Goal: Information Seeking & Learning: Check status

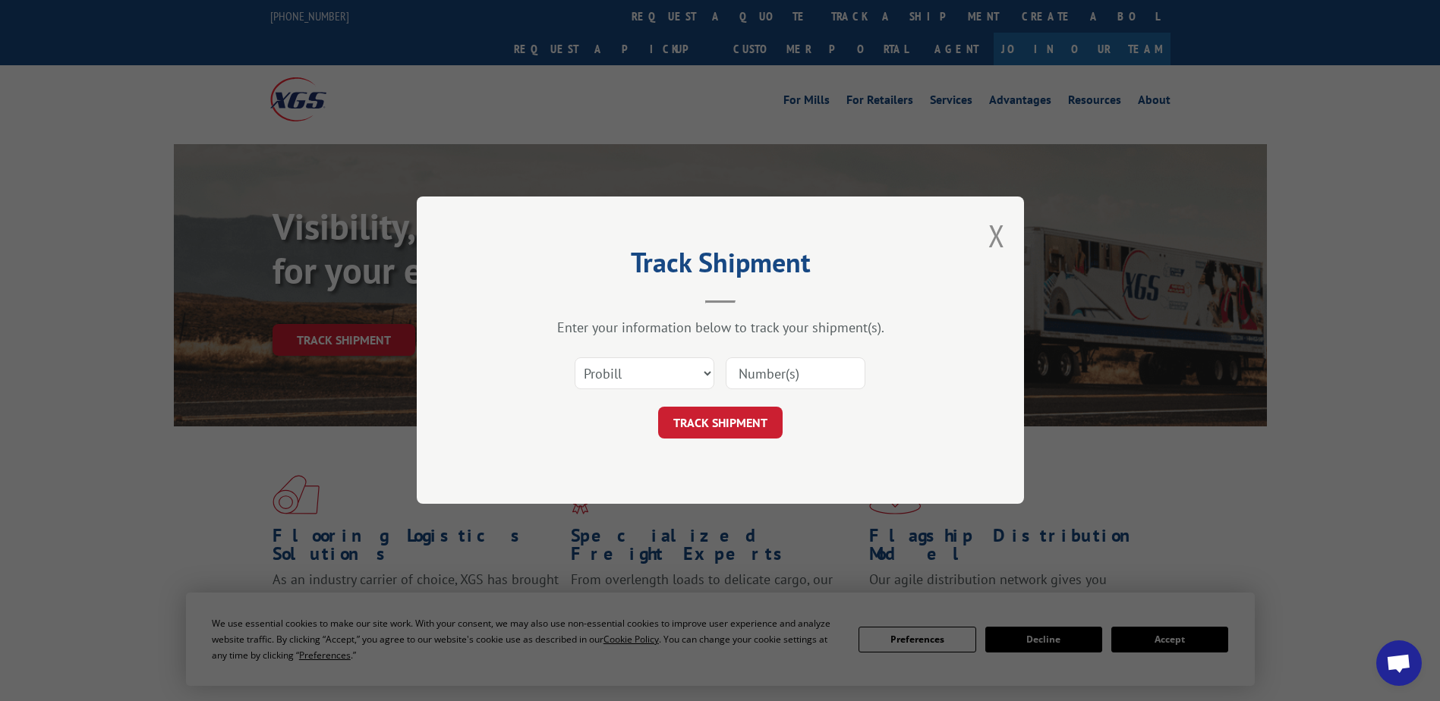
click at [625, 383] on select "Select category... Probill BOL PO" at bounding box center [645, 374] width 140 height 32
select select "po"
click at [575, 358] on select "Select category... Probill BOL PO" at bounding box center [645, 374] width 140 height 32
click at [777, 373] on input at bounding box center [796, 374] width 140 height 32
paste input "20506630"
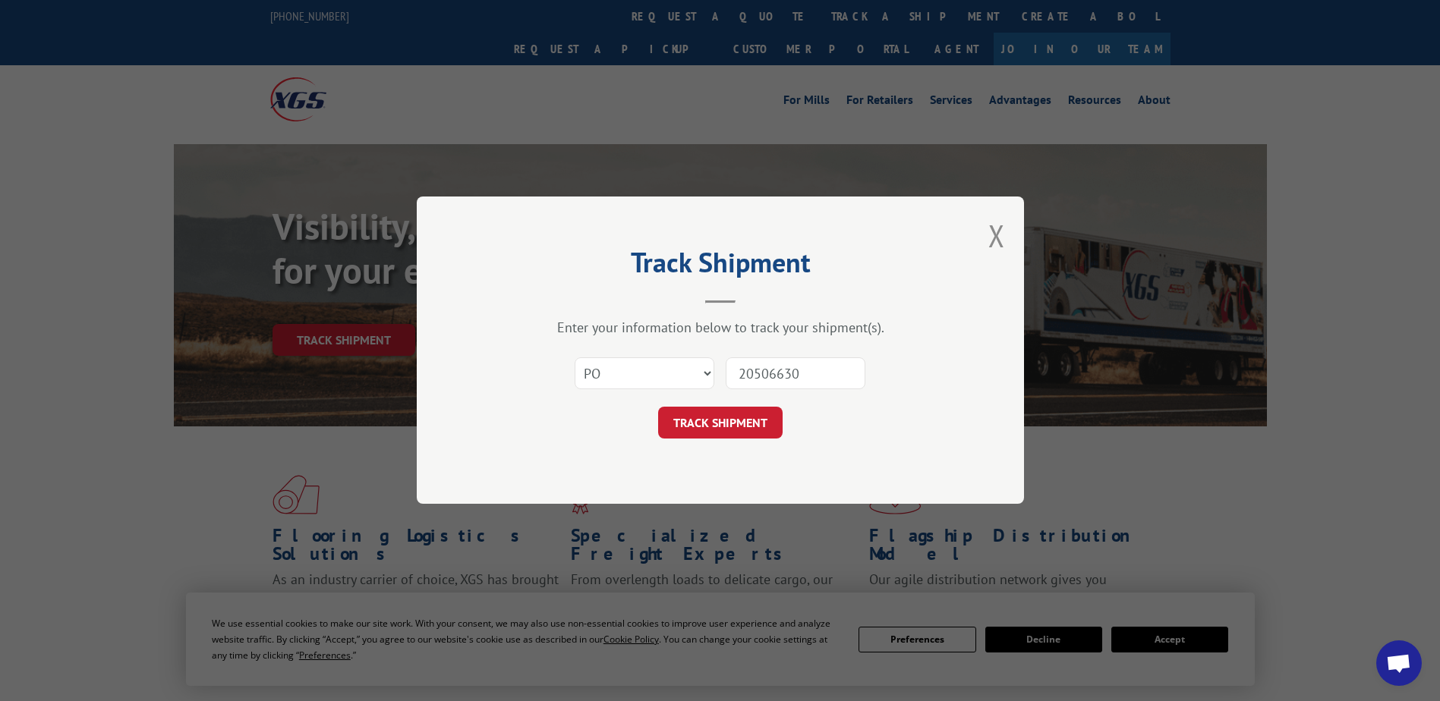
type input "20506630"
click at [755, 423] on button "TRACK SHIPMENT" at bounding box center [720, 424] width 124 height 32
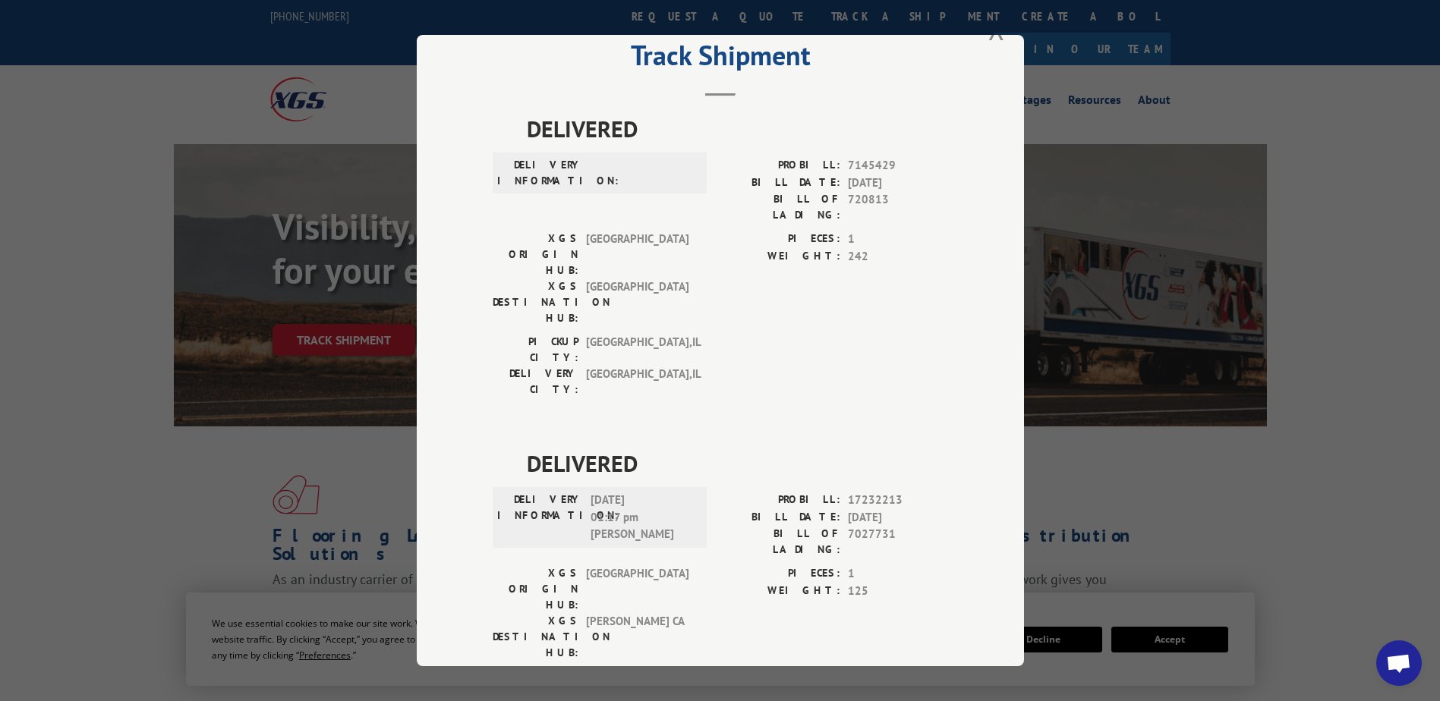
scroll to position [82, 0]
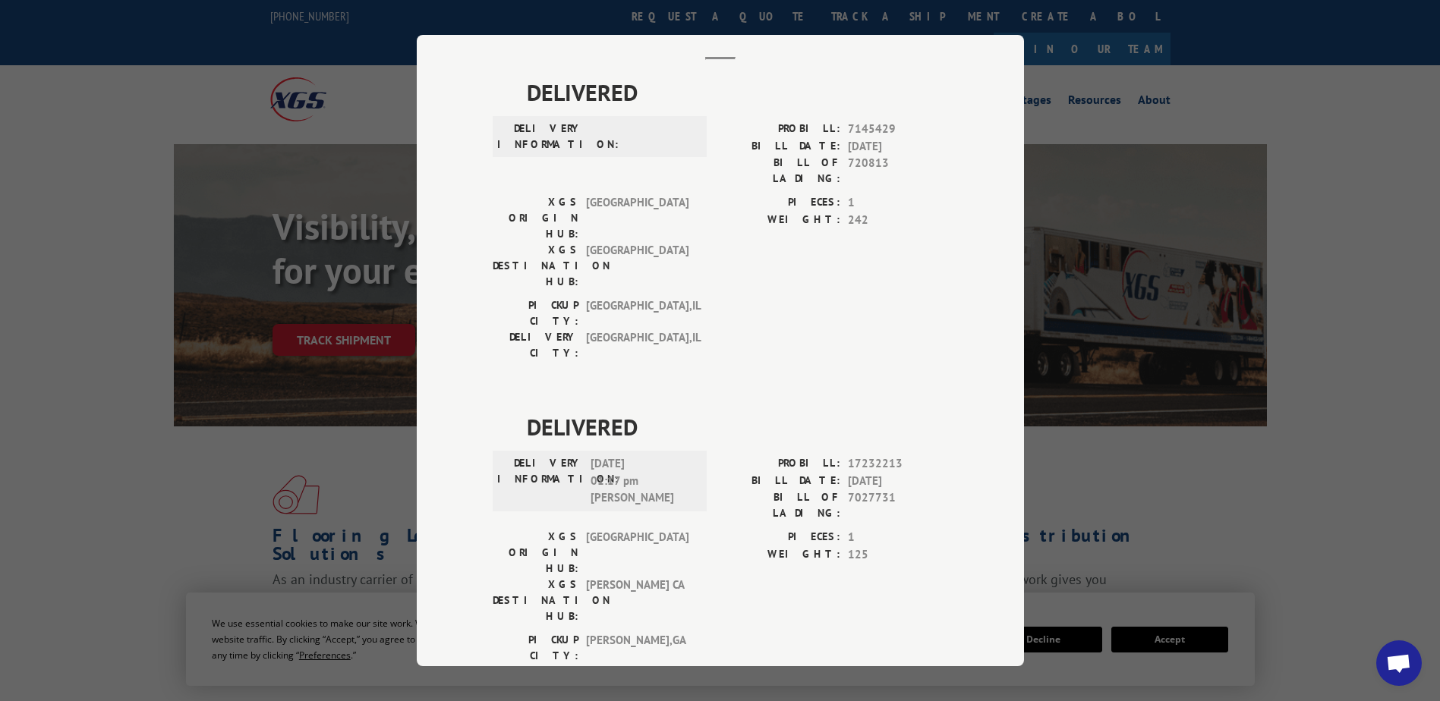
click at [653, 455] on span "[DATE] 01:17 pm [PERSON_NAME]" at bounding box center [642, 481] width 102 height 52
click at [695, 529] on div "XGS ORIGIN HUB: TUNNEL HILL XGS DESTINATION HUB: TRACY [GEOGRAPHIC_DATA] PIECES…" at bounding box center [720, 580] width 455 height 103
drag, startPoint x: 590, startPoint y: 419, endPoint x: 626, endPoint y: 420, distance: 36.4
click at [626, 455] on span "[DATE] 01:17 pm [PERSON_NAME]" at bounding box center [642, 481] width 102 height 52
drag, startPoint x: 626, startPoint y: 420, endPoint x: 636, endPoint y: 455, distance: 36.3
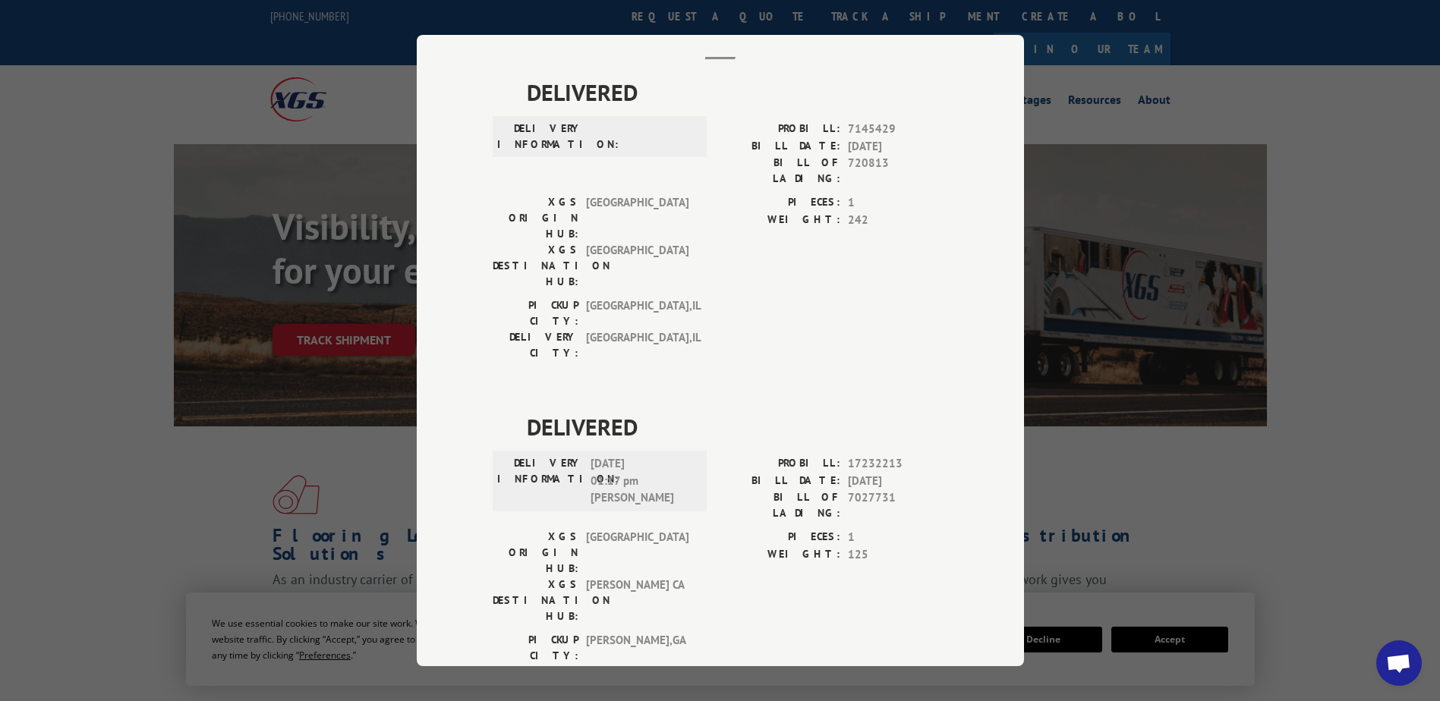
click at [678, 632] on span "[GEOGRAPHIC_DATA] , [GEOGRAPHIC_DATA]" at bounding box center [637, 648] width 102 height 32
